Goal: Information Seeking & Learning: Learn about a topic

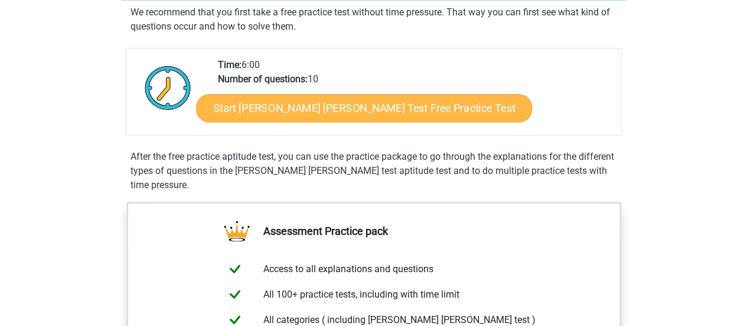
scroll to position [227, 0]
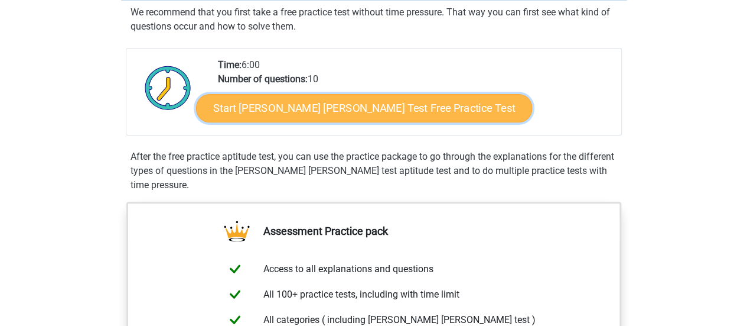
click at [312, 103] on link "Start Watson Glaser Test Free Practice Test" at bounding box center [364, 108] width 336 height 28
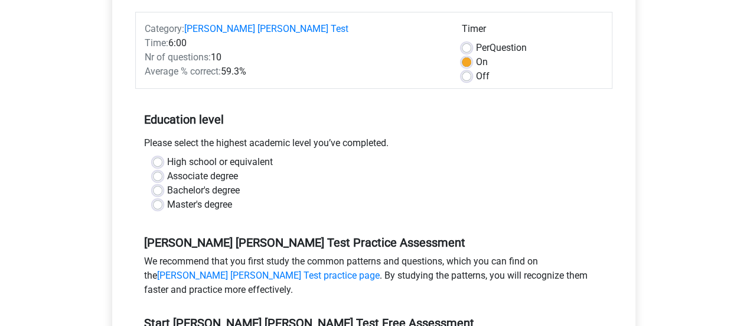
scroll to position [157, 0]
click at [197, 183] on label "Bachelor's degree" at bounding box center [203, 190] width 73 height 14
click at [167, 183] on label "Bachelor's degree" at bounding box center [203, 190] width 73 height 14
click at [159, 183] on input "Bachelor's degree" at bounding box center [157, 189] width 9 height 12
radio input "true"
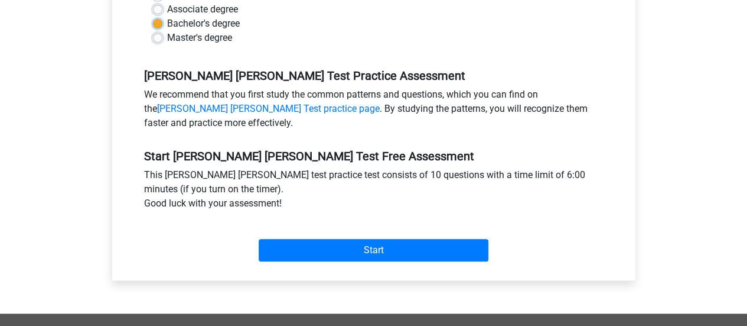
scroll to position [323, 0]
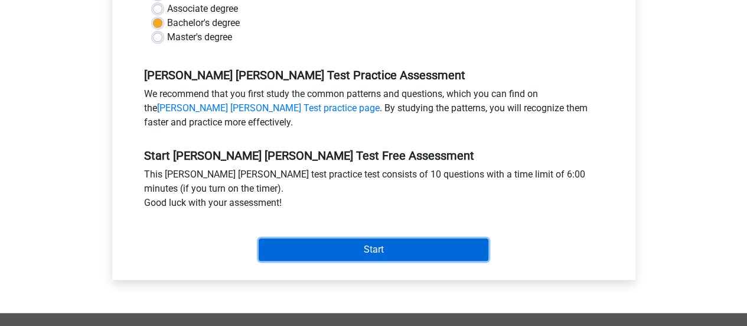
click at [317, 238] on input "Start" at bounding box center [374, 249] width 230 height 22
